Goal: Task Accomplishment & Management: Use online tool/utility

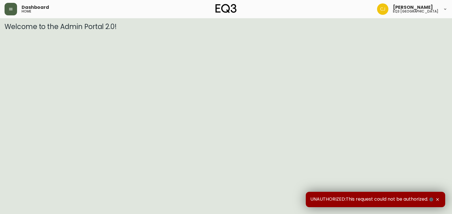
click at [12, 11] on button "button" at bounding box center [11, 9] width 13 height 13
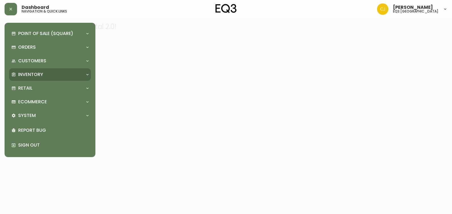
click at [27, 75] on p "Inventory" at bounding box center [30, 74] width 25 height 6
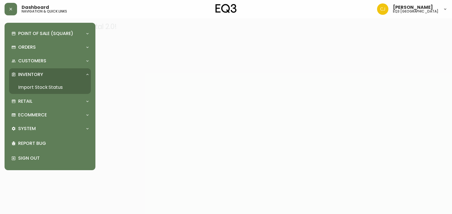
click at [26, 87] on link "Import Stock Status" at bounding box center [50, 87] width 82 height 13
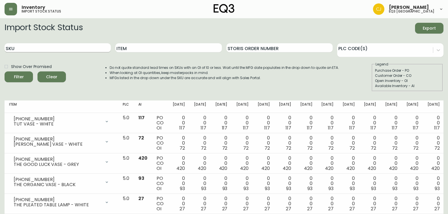
click at [83, 49] on input "SKU" at bounding box center [58, 47] width 106 height 9
paste input "[PHONE_NUMBER]"
type input "[PHONE_NUMBER]"
click at [5, 71] on button "Filter" at bounding box center [19, 76] width 28 height 11
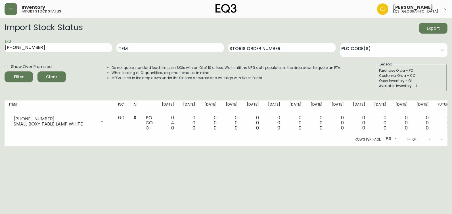
click at [254, 146] on html "Inventory import stock status [PERSON_NAME] eq3 [GEOGRAPHIC_DATA] Import Stock …" at bounding box center [226, 73] width 452 height 146
drag, startPoint x: 301, startPoint y: 134, endPoint x: 258, endPoint y: 191, distance: 70.7
click at [259, 141] on div "Rows per page: 50 50 1-1 of 1" at bounding box center [226, 139] width 443 height 13
drag, startPoint x: 291, startPoint y: 213, endPoint x: 354, endPoint y: 191, distance: 66.2
click at [337, 146] on html "Inventory import stock status [PERSON_NAME] eq3 [GEOGRAPHIC_DATA] Import Stock …" at bounding box center [226, 73] width 452 height 146
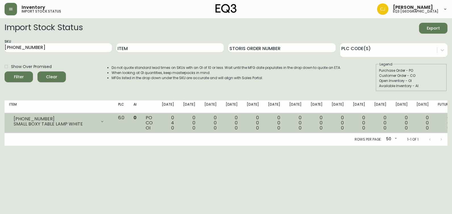
click at [365, 117] on td "0 0 0" at bounding box center [359, 123] width 21 height 20
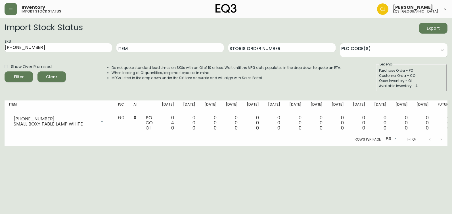
click at [89, 146] on html "Inventory import stock status [PERSON_NAME] eq3 [GEOGRAPHIC_DATA] Import Stock …" at bounding box center [226, 73] width 452 height 146
click at [70, 146] on html "Inventory import stock status [PERSON_NAME] eq3 [GEOGRAPHIC_DATA] Import Stock …" at bounding box center [226, 73] width 452 height 146
click at [199, 146] on html "Inventory import stock status [PERSON_NAME] eq3 [GEOGRAPHIC_DATA] Import Stock …" at bounding box center [226, 73] width 452 height 146
drag, startPoint x: 38, startPoint y: 47, endPoint x: -1, endPoint y: 49, distance: 38.7
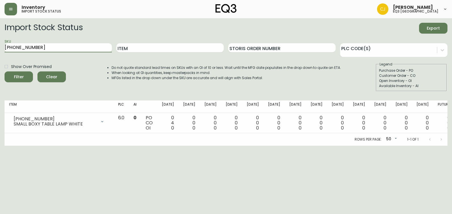
click at [0, 49] on html "Inventory import stock status [PERSON_NAME] eq3 [GEOGRAPHIC_DATA] Import Stock …" at bounding box center [226, 73] width 452 height 146
click at [144, 50] on input "Item" at bounding box center [170, 47] width 107 height 9
type input "BOXY"
click at [5, 71] on button "Filter" at bounding box center [19, 76] width 28 height 11
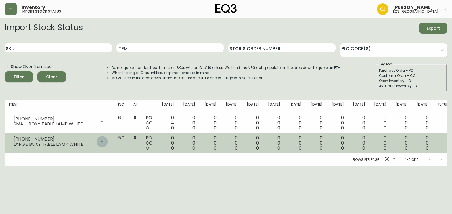
click at [105, 143] on icon at bounding box center [102, 141] width 5 height 5
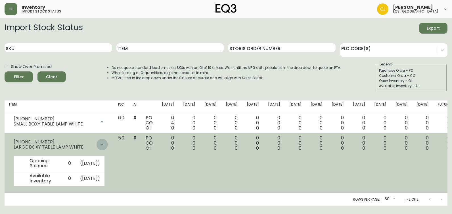
click at [105, 144] on icon at bounding box center [102, 144] width 5 height 5
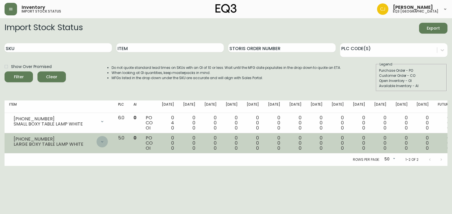
click at [108, 144] on div at bounding box center [102, 141] width 11 height 11
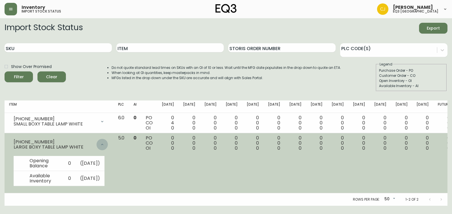
click at [105, 144] on icon at bounding box center [102, 144] width 5 height 5
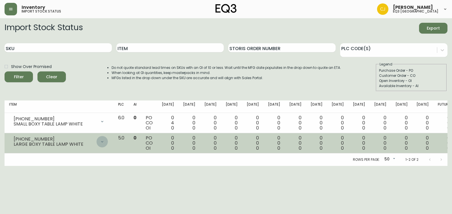
click at [105, 144] on icon at bounding box center [102, 141] width 5 height 5
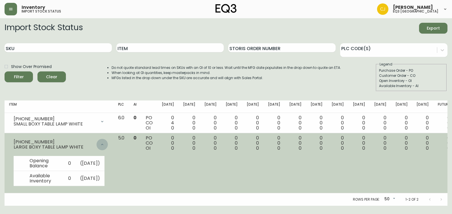
click at [105, 143] on icon at bounding box center [102, 144] width 5 height 5
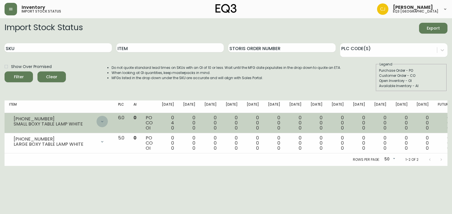
click at [108, 121] on div at bounding box center [102, 121] width 11 height 11
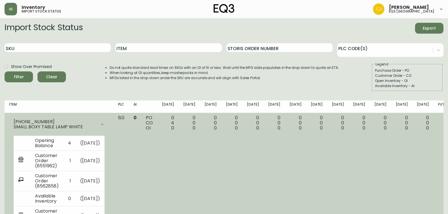
click at [109, 121] on div "[PHONE_NUMBER] SMALL BOXY TABLE LAMP WHITE" at bounding box center [59, 124] width 100 height 18
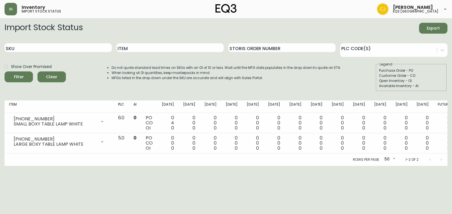
click at [75, 164] on div "Rows per page: 50 50 1-2 of 2" at bounding box center [226, 159] width 443 height 13
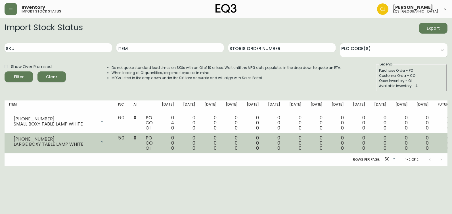
click at [108, 140] on div at bounding box center [102, 141] width 11 height 11
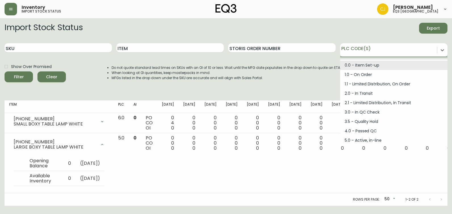
click at [437, 50] on div at bounding box center [388, 49] width 97 height 9
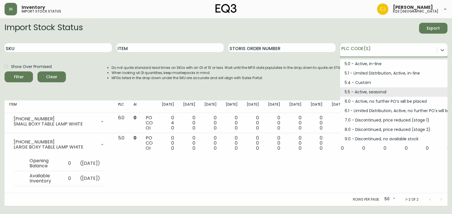
scroll to position [72, 0]
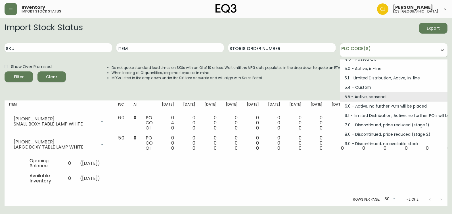
drag, startPoint x: 150, startPoint y: 77, endPoint x: 149, endPoint y: 86, distance: 9.1
click at [149, 86] on div "Do not quote standard lead times on SKUs with an OI of 10 or less. Wait until t…" at bounding box center [220, 77] width 241 height 30
